Goal: Task Accomplishment & Management: Use online tool/utility

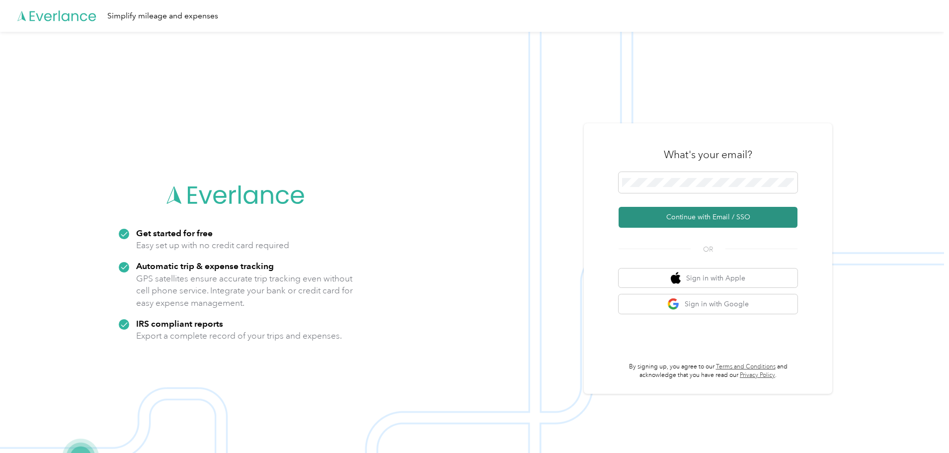
click at [714, 220] on button "Continue with Email / SSO" at bounding box center [708, 217] width 179 height 21
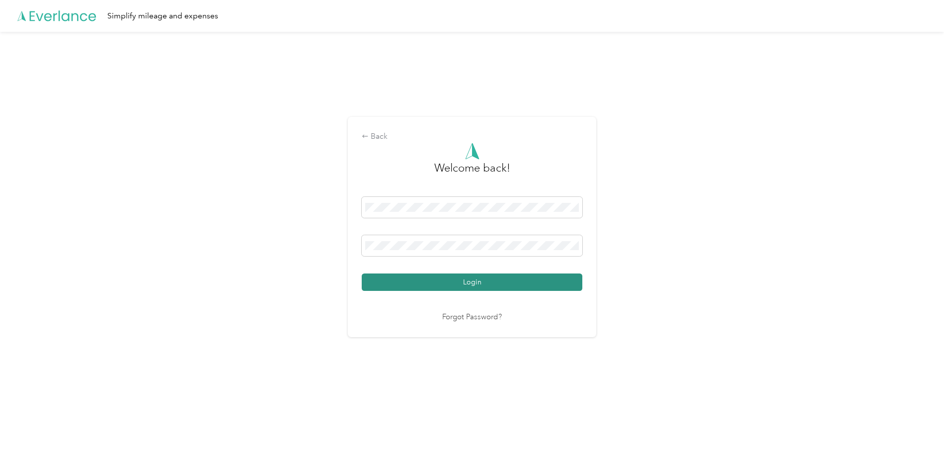
click at [470, 277] on button "Login" at bounding box center [472, 281] width 221 height 17
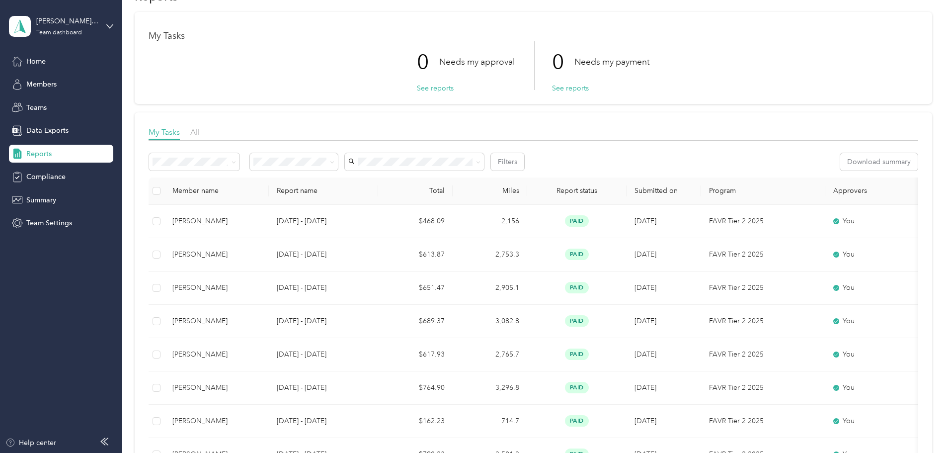
scroll to position [50, 0]
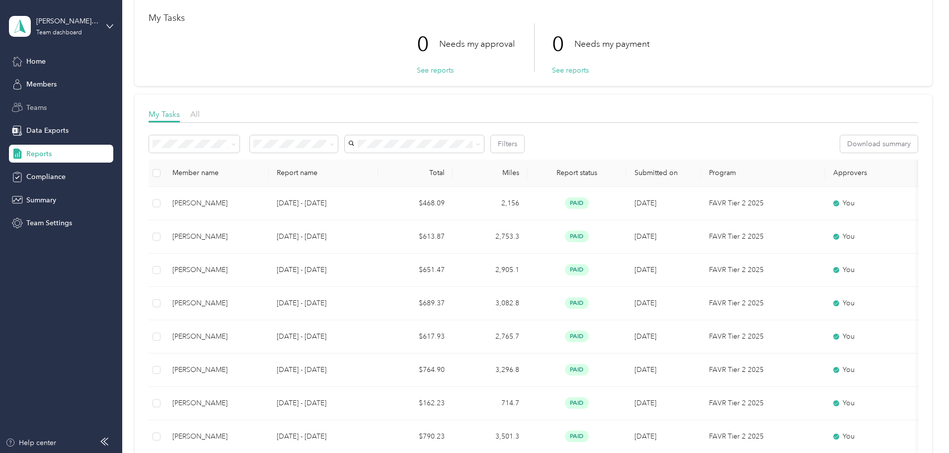
click at [52, 109] on div "Teams" at bounding box center [61, 107] width 104 height 18
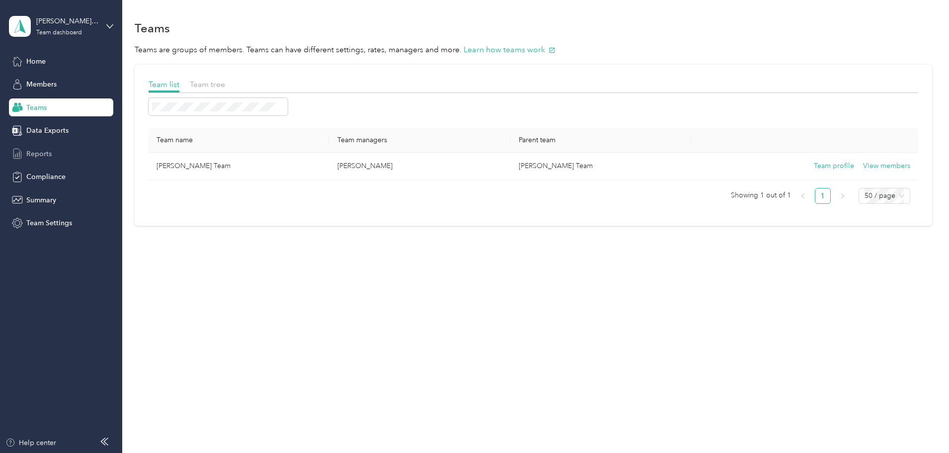
click at [37, 153] on span "Reports" at bounding box center [38, 154] width 25 height 10
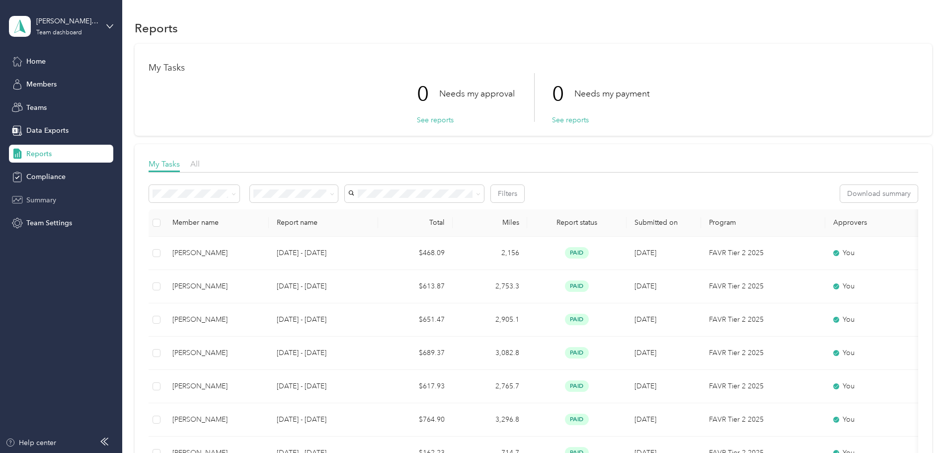
click at [40, 197] on span "Summary" at bounding box center [41, 200] width 30 height 10
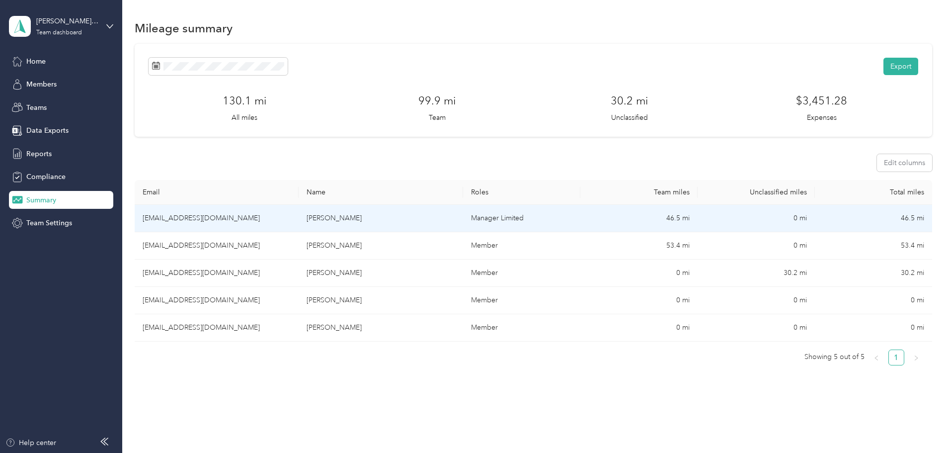
click at [255, 218] on td "[EMAIL_ADDRESS][DOMAIN_NAME]" at bounding box center [217, 218] width 164 height 27
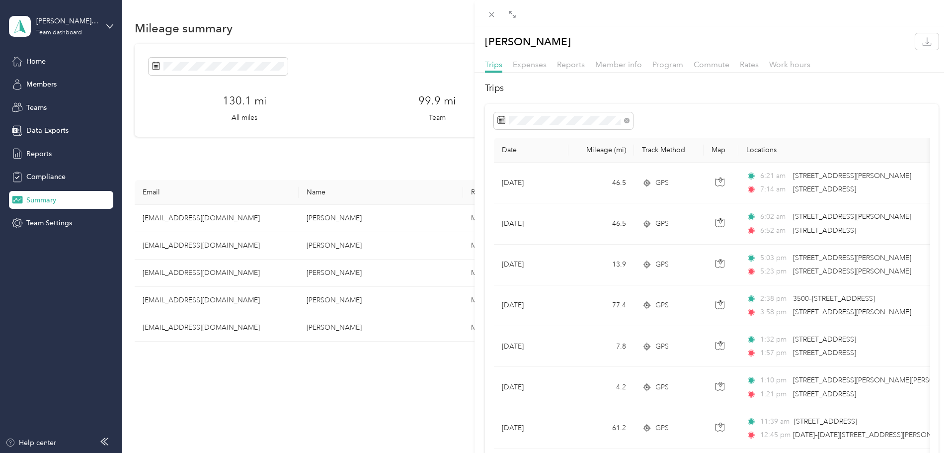
click at [565, 69] on div "Reports" at bounding box center [571, 65] width 28 height 12
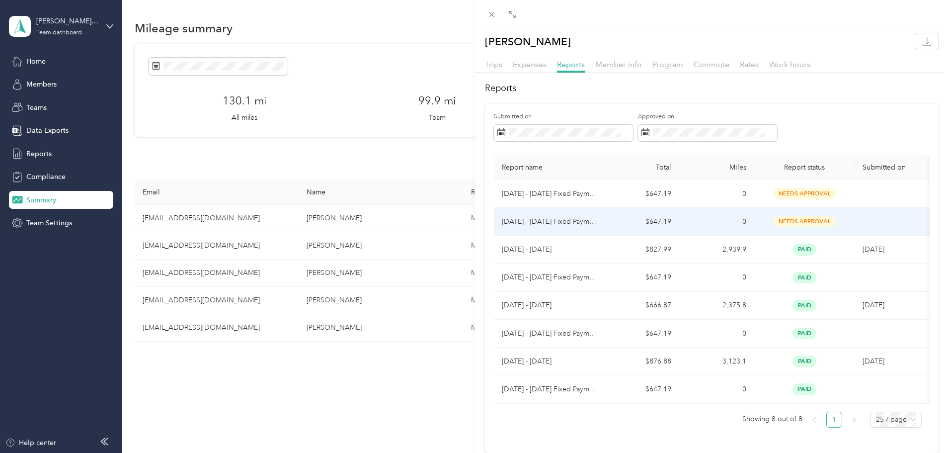
click at [563, 220] on p "[DATE] - [DATE] Fixed Payment" at bounding box center [549, 221] width 94 height 11
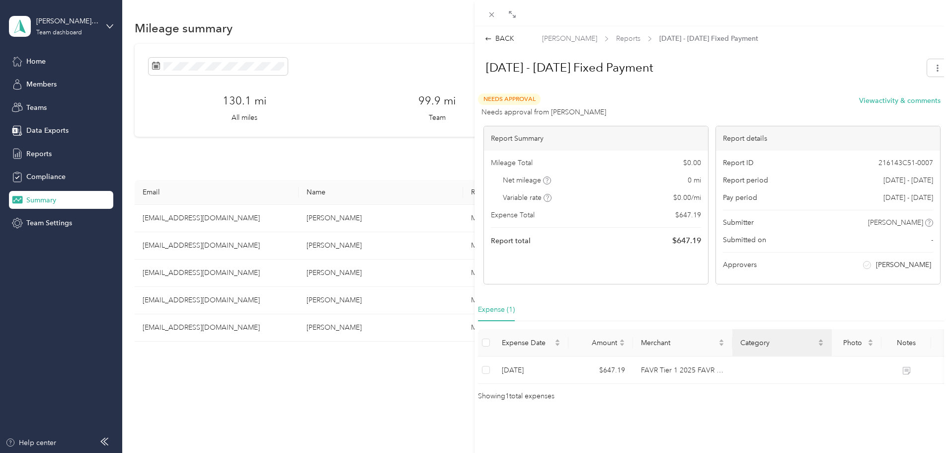
scroll to position [7, 0]
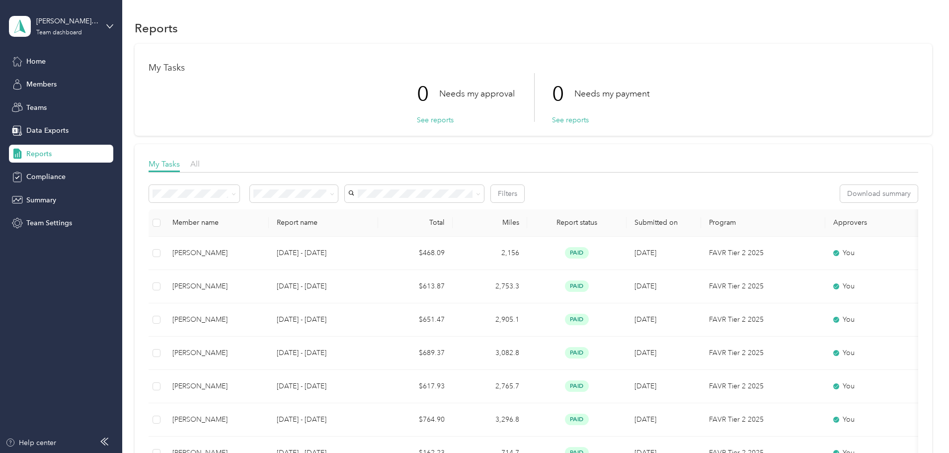
click at [41, 153] on span "Reports" at bounding box center [38, 154] width 25 height 10
click at [44, 61] on span "Home" at bounding box center [35, 61] width 19 height 10
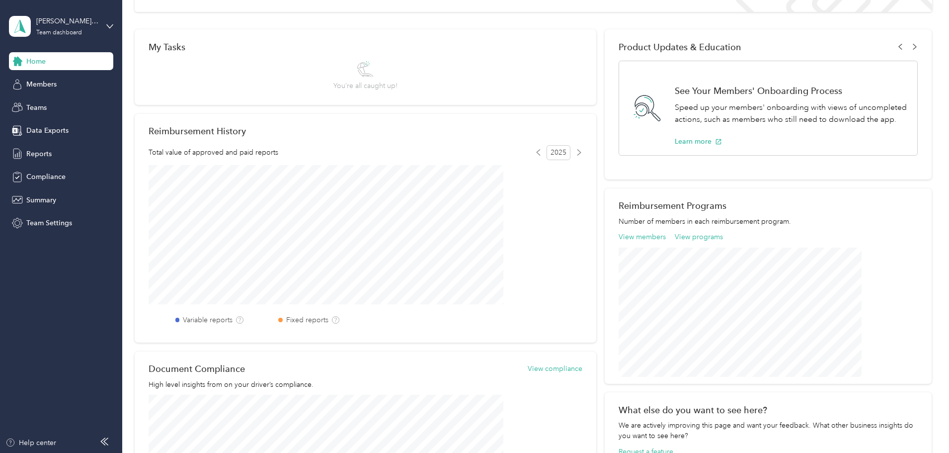
scroll to position [75, 0]
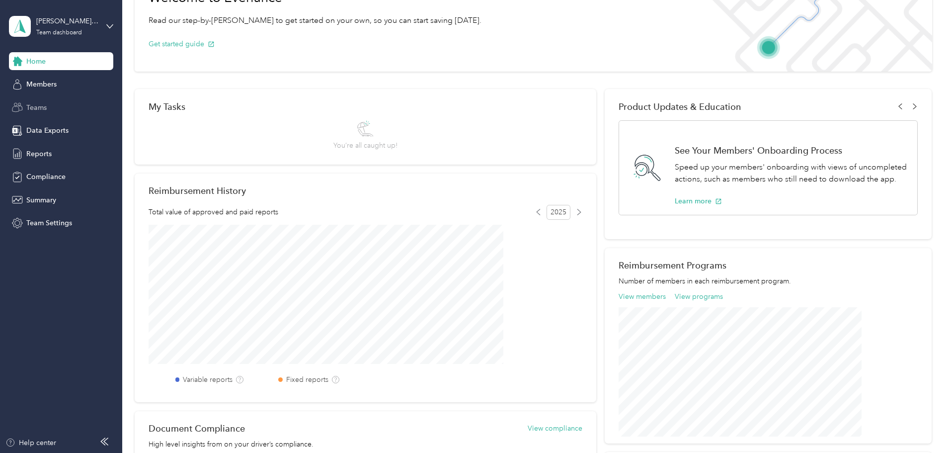
click at [26, 104] on div "Teams" at bounding box center [61, 107] width 104 height 18
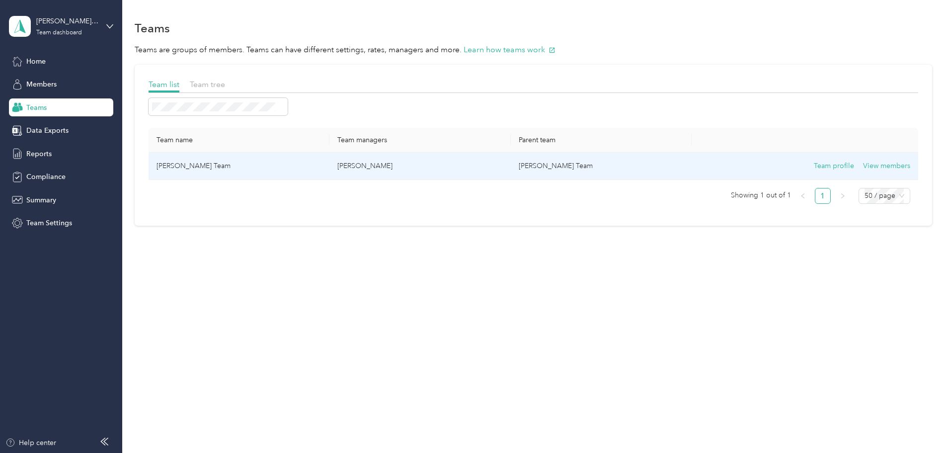
click at [258, 169] on td "[PERSON_NAME] Team" at bounding box center [239, 166] width 181 height 27
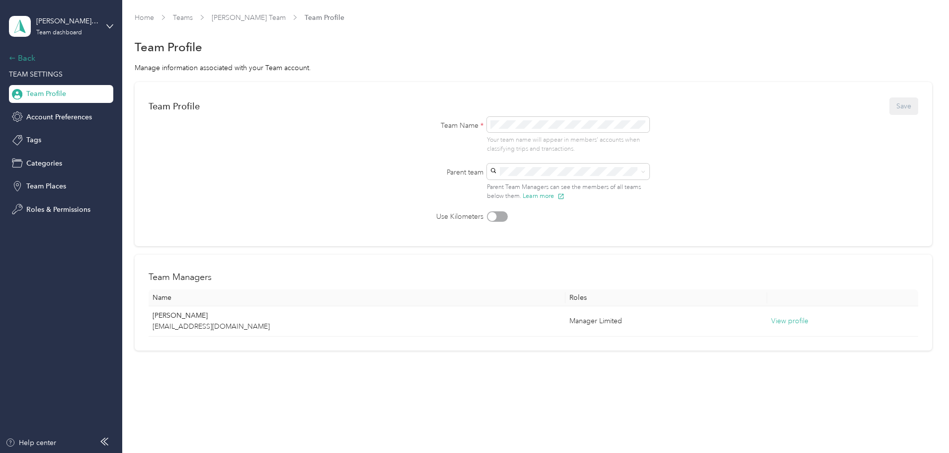
click at [23, 57] on div "Back" at bounding box center [58, 58] width 99 height 12
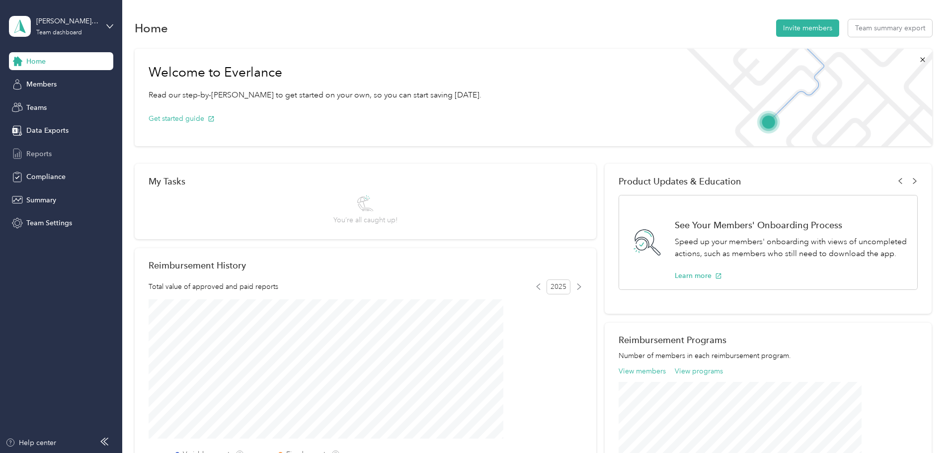
click at [40, 150] on span "Reports" at bounding box center [38, 154] width 25 height 10
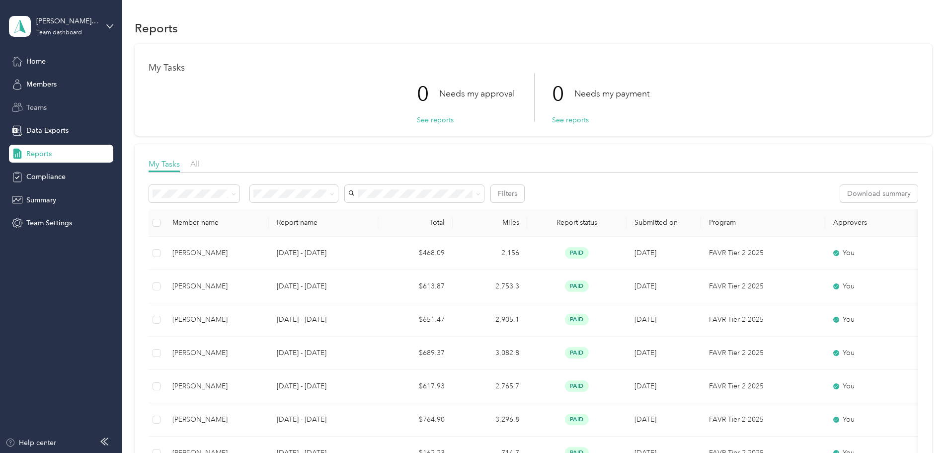
click at [40, 106] on span "Teams" at bounding box center [36, 107] width 20 height 10
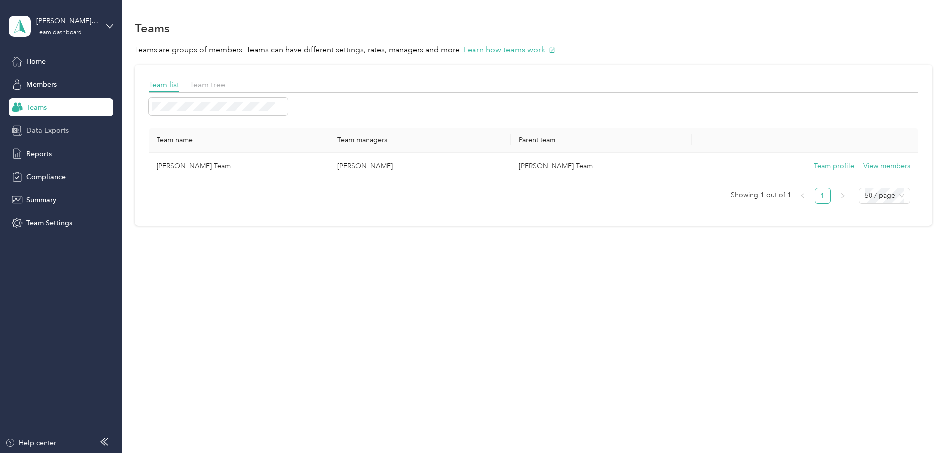
click at [43, 131] on span "Data Exports" at bounding box center [47, 130] width 42 height 10
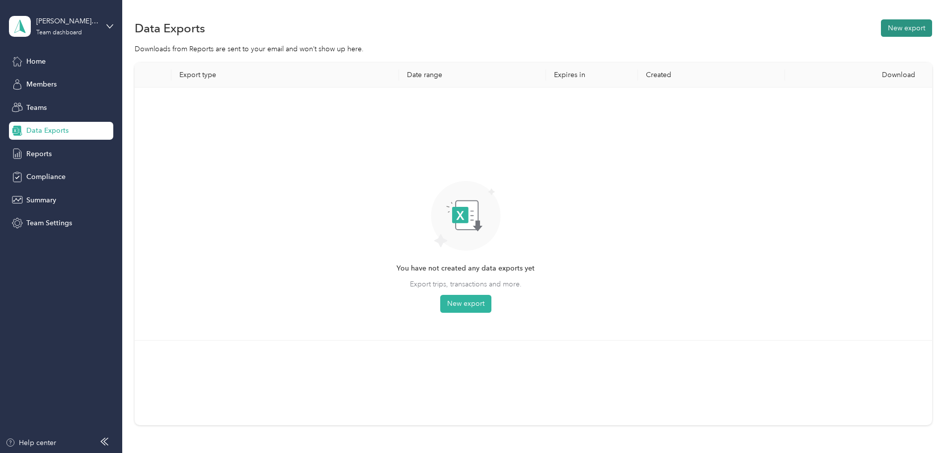
click at [881, 24] on button "New export" at bounding box center [906, 27] width 51 height 17
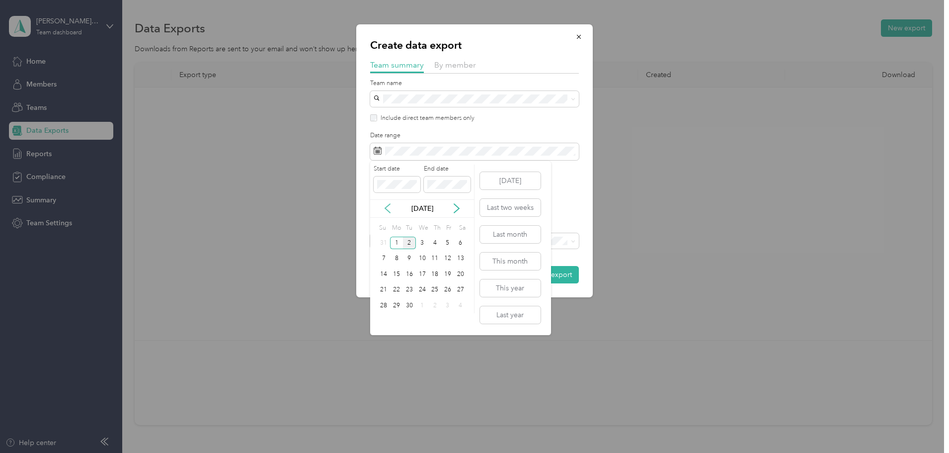
click at [388, 213] on icon at bounding box center [388, 208] width 10 height 10
click at [444, 242] on div "1" at bounding box center [447, 242] width 13 height 12
drag, startPoint x: 383, startPoint y: 319, endPoint x: 388, endPoint y: 311, distance: 9.0
click at [383, 318] on div "31" at bounding box center [384, 321] width 13 height 12
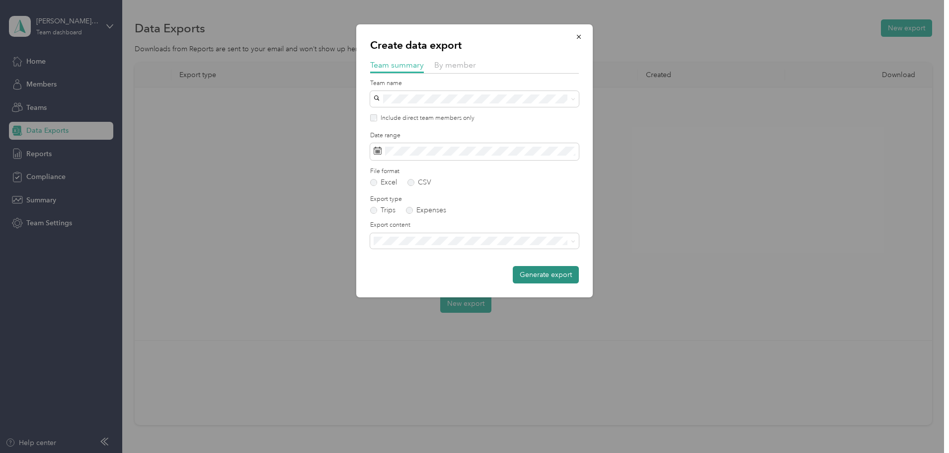
click at [559, 270] on button "Generate export" at bounding box center [546, 274] width 66 height 17
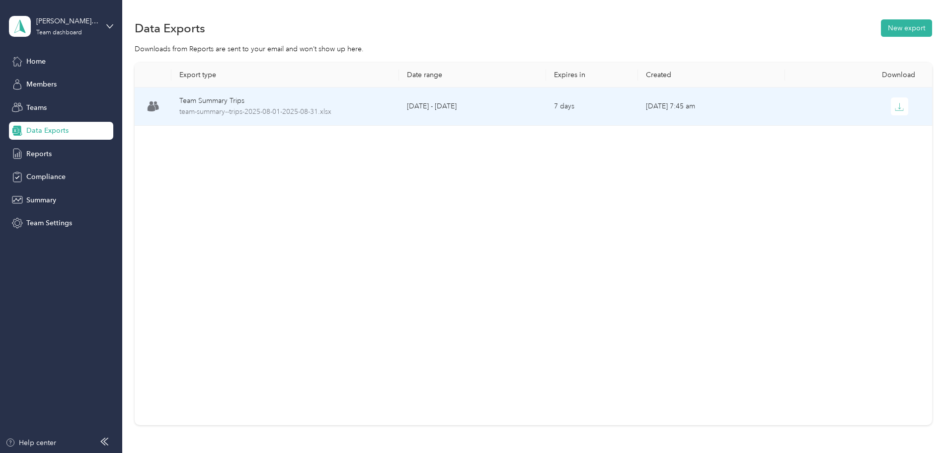
click at [391, 101] on div "Team Summary Trips" at bounding box center [285, 100] width 212 height 11
click at [305, 104] on div "Team Summary Trips" at bounding box center [285, 100] width 212 height 11
click at [460, 108] on td "[DATE] - [DATE]" at bounding box center [472, 106] width 147 height 38
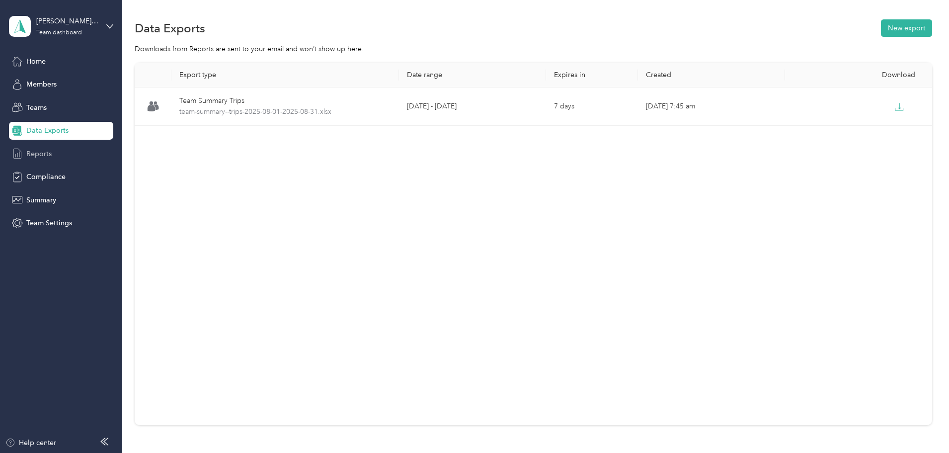
click at [37, 151] on span "Reports" at bounding box center [38, 154] width 25 height 10
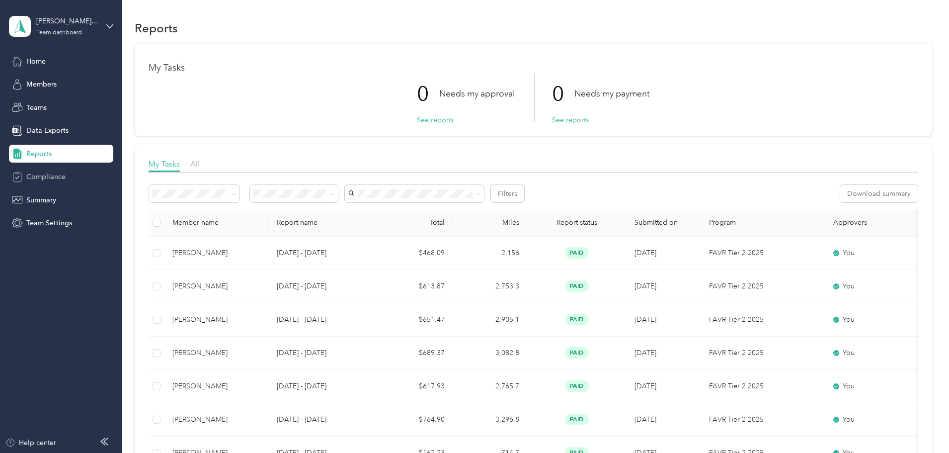
click at [52, 176] on span "Compliance" at bounding box center [45, 176] width 39 height 10
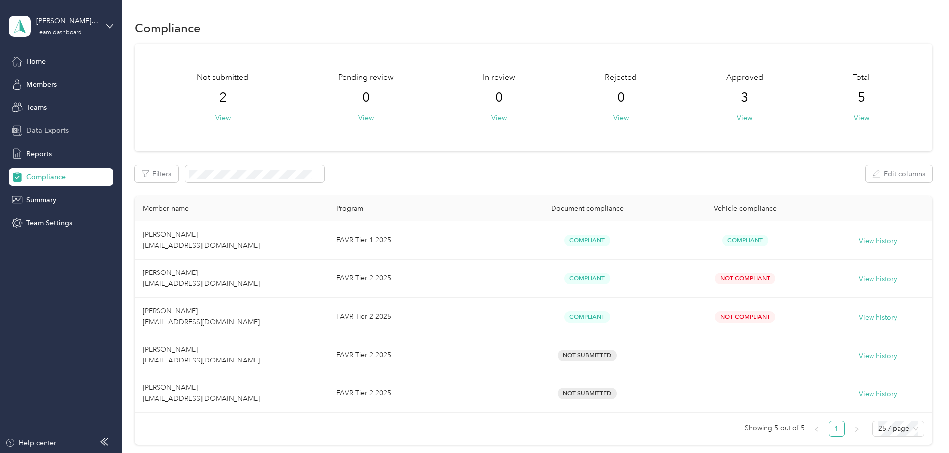
click at [32, 128] on span "Data Exports" at bounding box center [47, 130] width 42 height 10
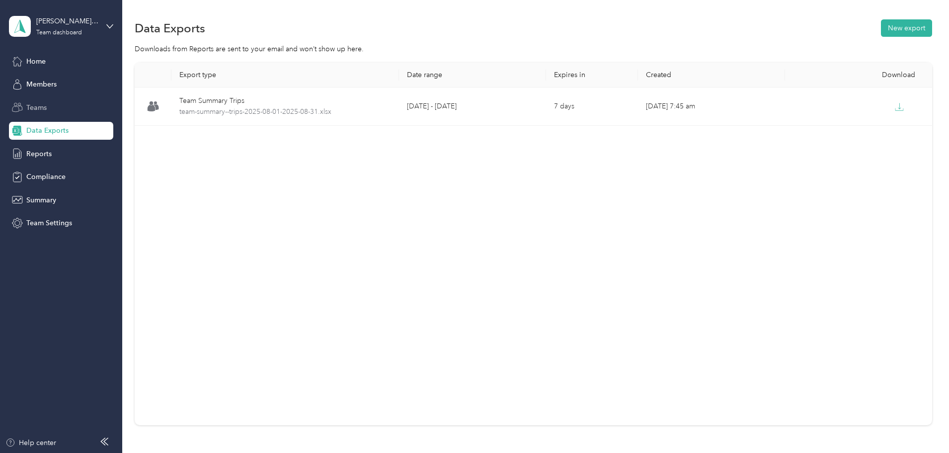
click at [35, 104] on span "Teams" at bounding box center [36, 107] width 20 height 10
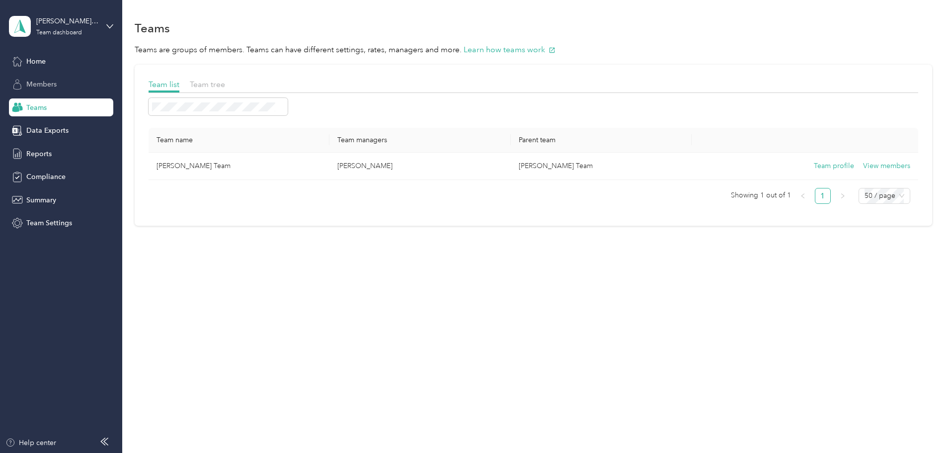
click at [40, 85] on span "Members" at bounding box center [41, 84] width 30 height 10
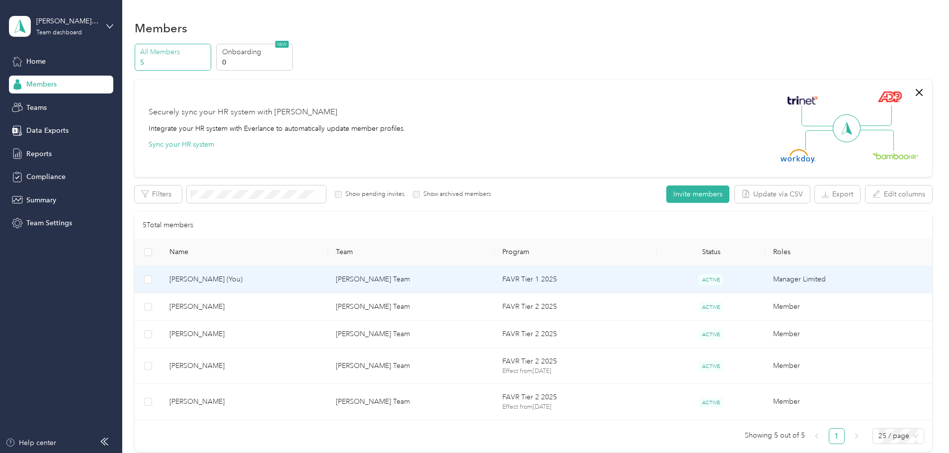
click at [263, 277] on span "[PERSON_NAME] (You)" at bounding box center [244, 279] width 151 height 11
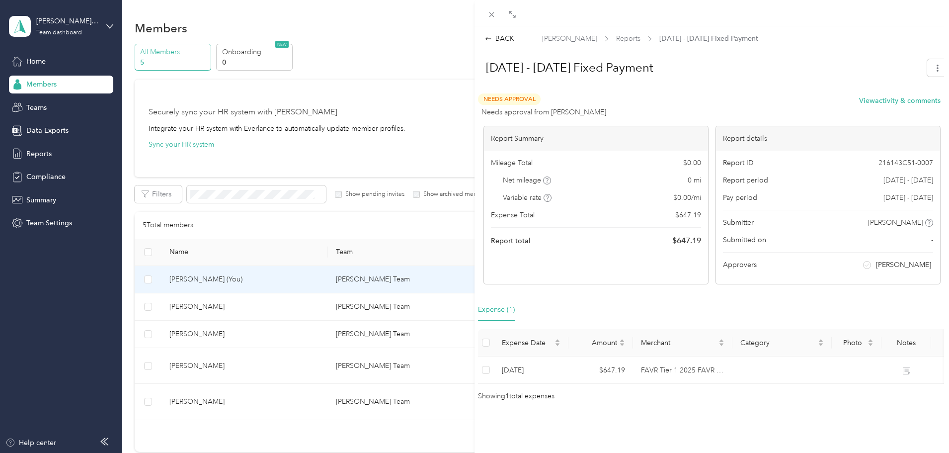
scroll to position [7, 0]
click at [44, 103] on div "BACK [PERSON_NAME] Reports [DATE] - [DATE] Fixed Payment [DATE] - [DATE] Fixed …" at bounding box center [474, 226] width 949 height 453
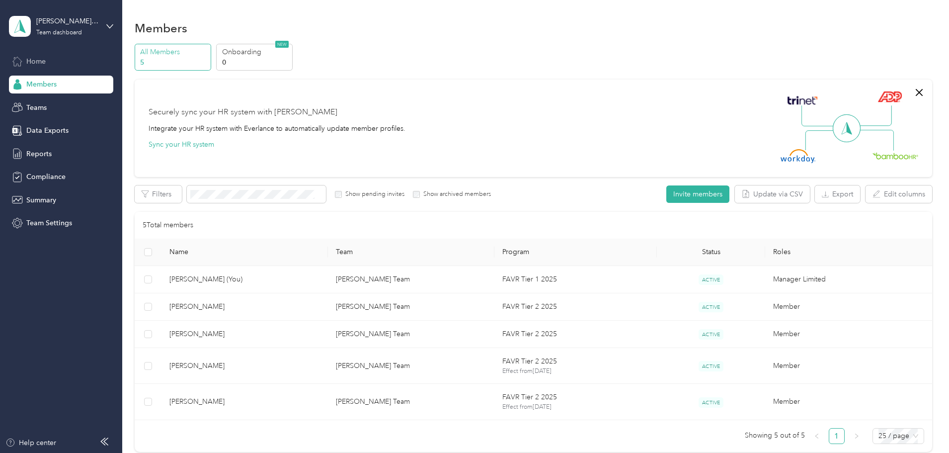
click at [35, 61] on span "Home" at bounding box center [35, 61] width 19 height 10
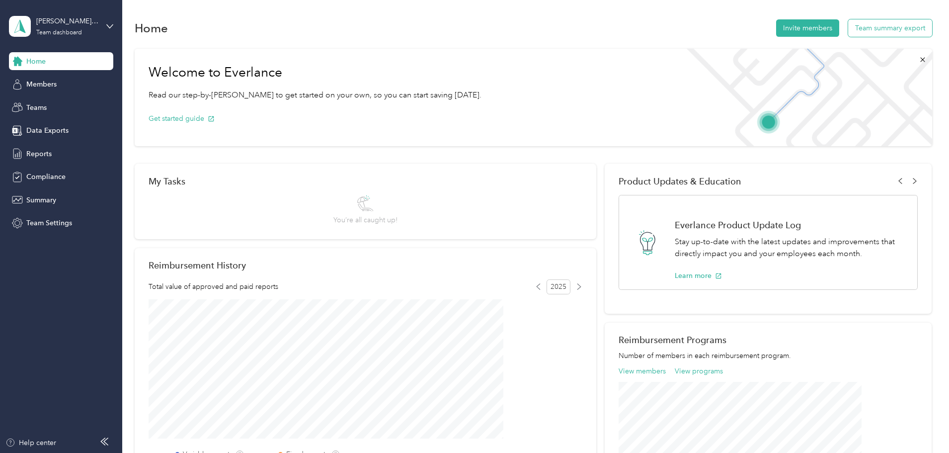
click at [848, 30] on button "Team summary export" at bounding box center [890, 27] width 84 height 17
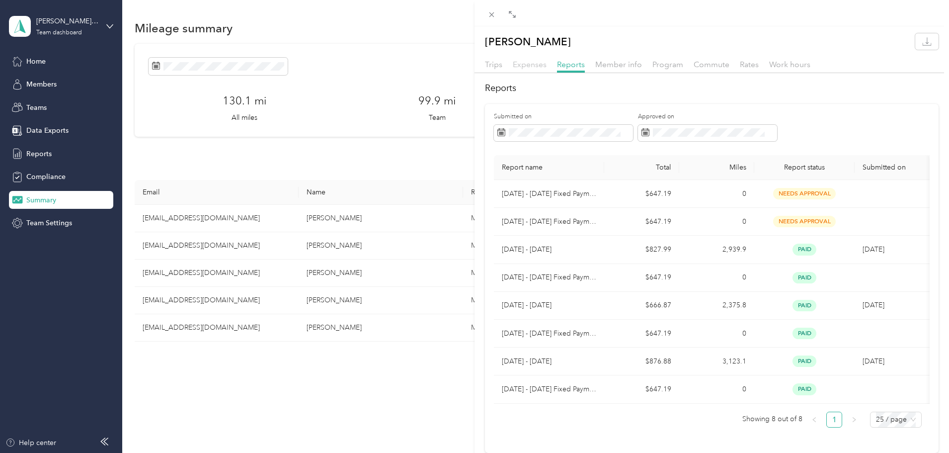
click at [533, 67] on span "Expenses" at bounding box center [530, 64] width 34 height 9
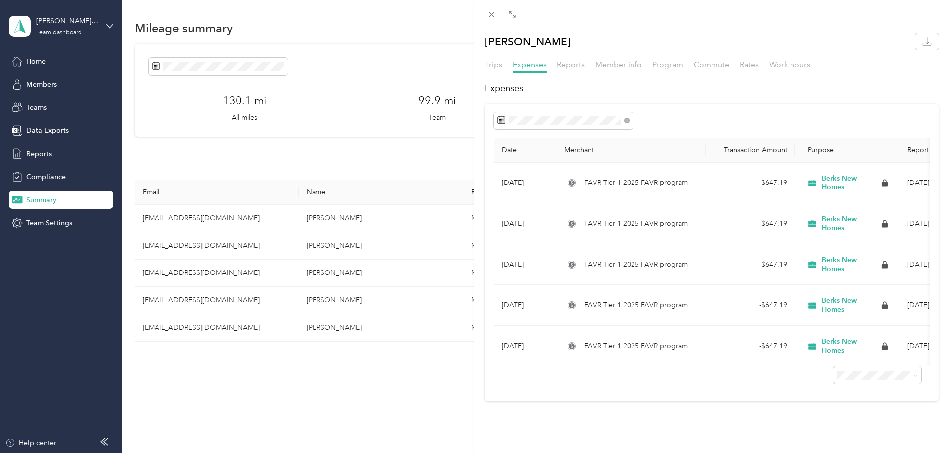
click at [503, 64] on div "Trips Expenses Reports Member info Program Commute Rates Work hours" at bounding box center [711, 66] width 474 height 14
click at [497, 66] on span "Trips" at bounding box center [493, 64] width 17 height 9
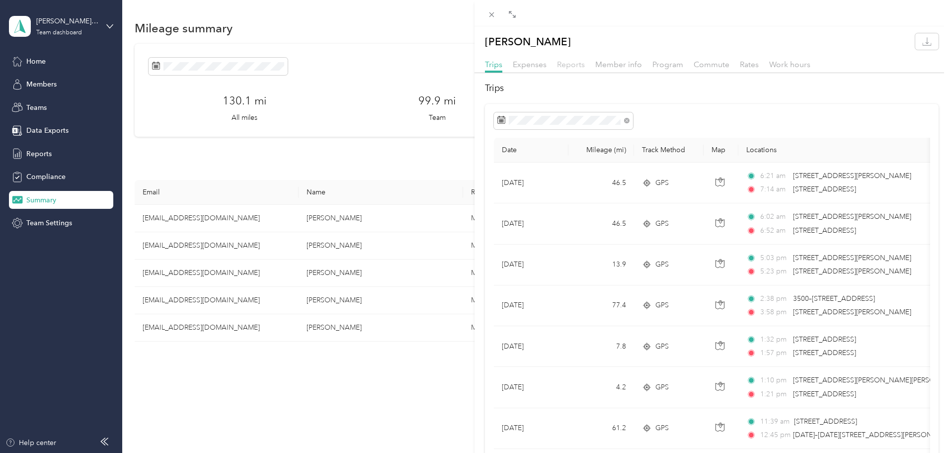
click at [572, 64] on span "Reports" at bounding box center [571, 64] width 28 height 9
